Goal: Task Accomplishment & Management: Complete application form

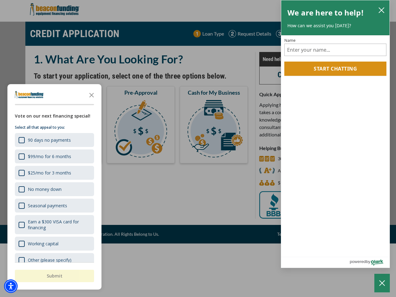
click at [198, 149] on div "button" at bounding box center [198, 148] width 396 height 297
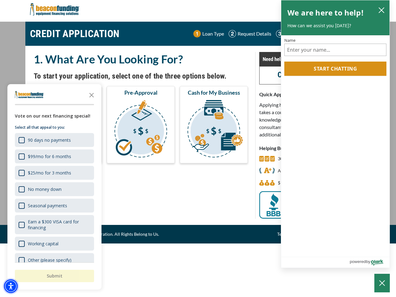
click at [11, 286] on img "Accessibility Menu" at bounding box center [11, 286] width 14 height 14
click at [198, 149] on body "Skip to main content Enable accessibility for low vision Open the accessibility…" at bounding box center [198, 148] width 396 height 297
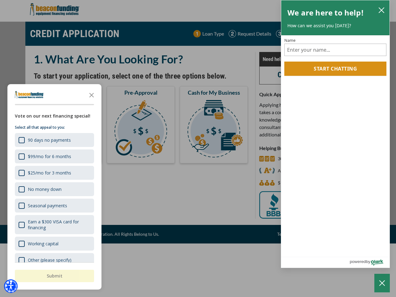
click at [92, 95] on body "Skip to main content Enable accessibility for low vision Open the accessibility…" at bounding box center [198, 148] width 396 height 297
click at [54, 140] on body "Skip to main content Enable accessibility for low vision Open the accessibility…" at bounding box center [198, 148] width 396 height 297
click at [54, 156] on body "Skip to main content Enable accessibility for low vision Open the accessibility…" at bounding box center [198, 148] width 396 height 297
click at [54, 173] on body "Skip to main content Enable accessibility for low vision Open the accessibility…" at bounding box center [198, 148] width 396 height 297
click at [54, 189] on body "Skip to main content Enable accessibility for low vision Open the accessibility…" at bounding box center [198, 148] width 396 height 297
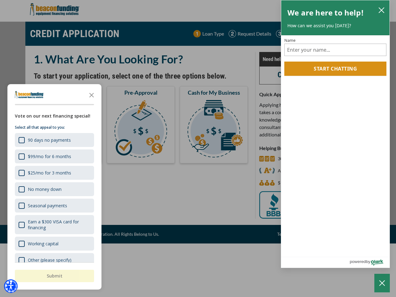
click at [54, 205] on body "Skip to main content Enable accessibility for low vision Open the accessibility…" at bounding box center [198, 148] width 396 height 297
click at [54, 225] on body "Skip to main content Enable accessibility for low vision Open the accessibility…" at bounding box center [198, 148] width 396 height 297
